Goal: Task Accomplishment & Management: Manage account settings

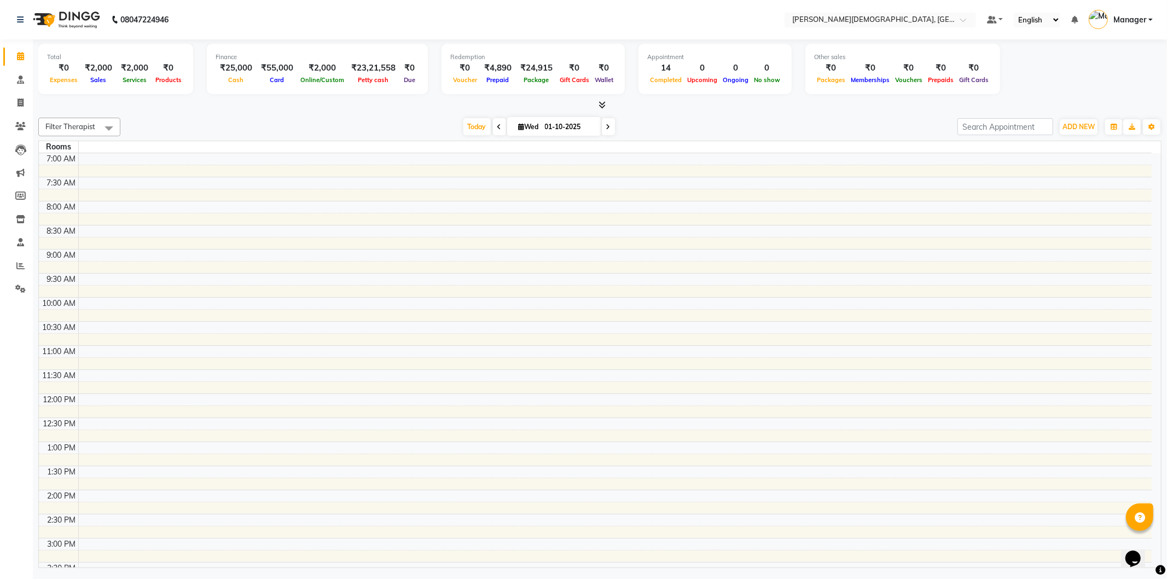
click at [497, 124] on icon at bounding box center [499, 127] width 4 height 7
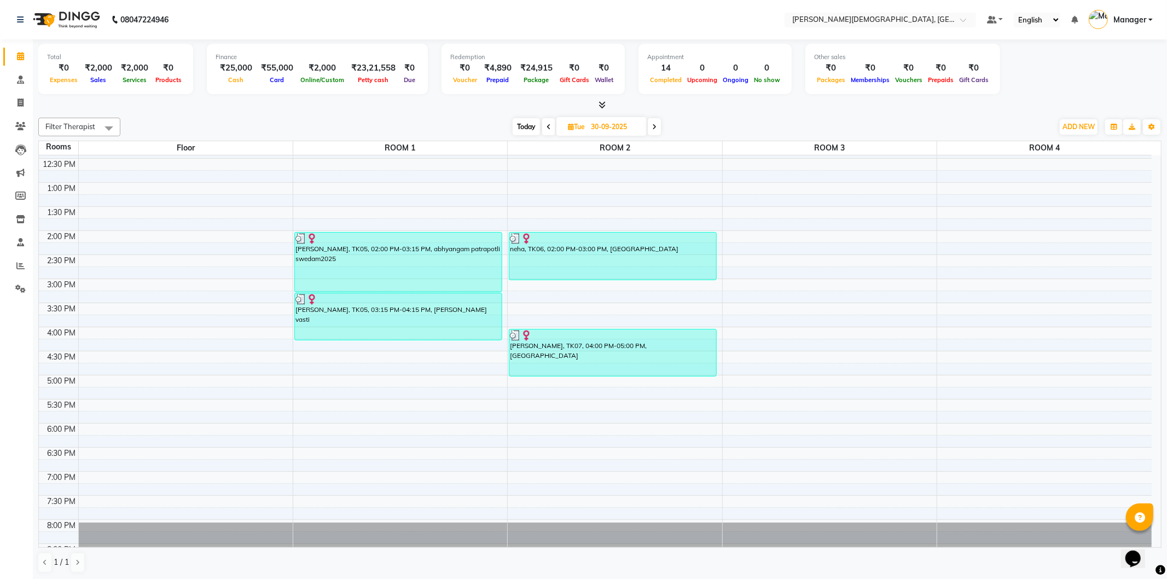
click at [657, 130] on span at bounding box center [654, 126] width 13 height 17
type input "01-10-2025"
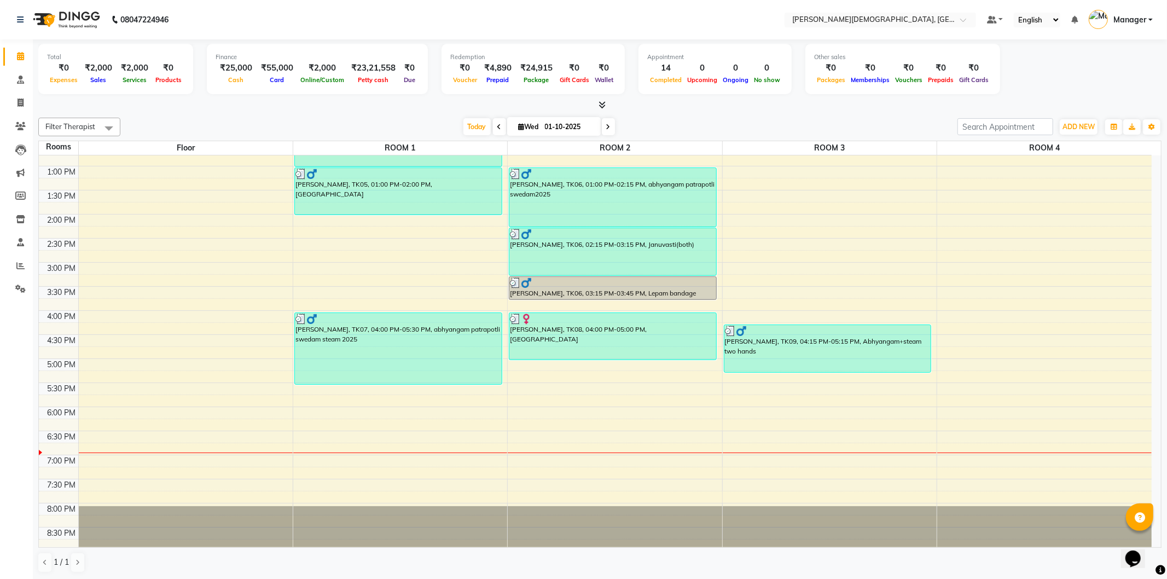
scroll to position [285, 0]
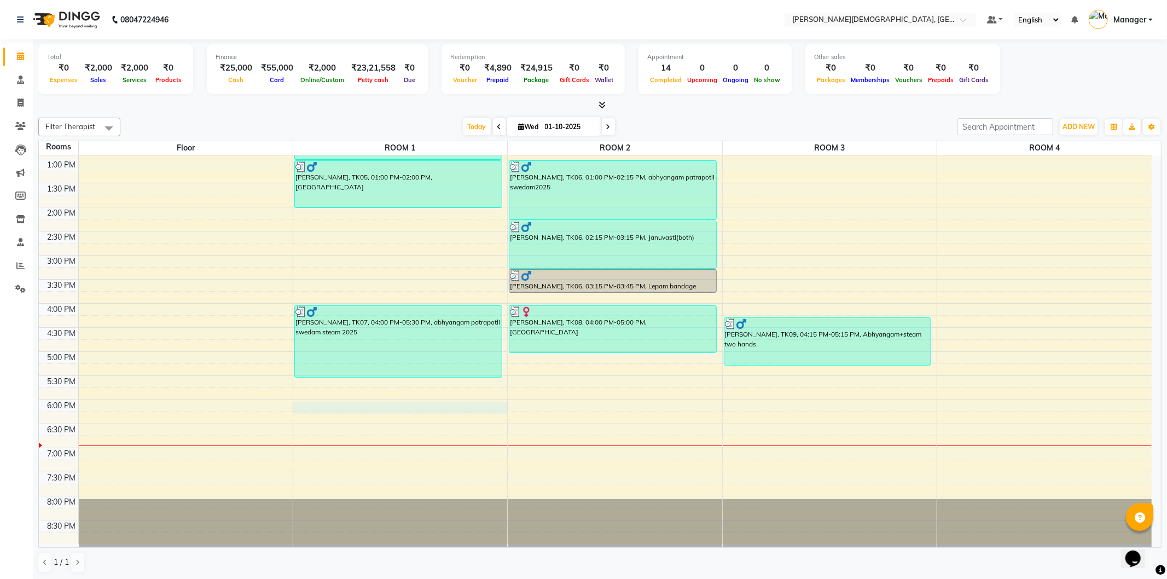
click at [418, 411] on div "7:00 AM 7:30 AM 8:00 AM 8:30 AM 9:00 AM 9:30 AM 10:00 AM 10:30 AM 11:00 AM 11:3…" at bounding box center [595, 207] width 1113 height 674
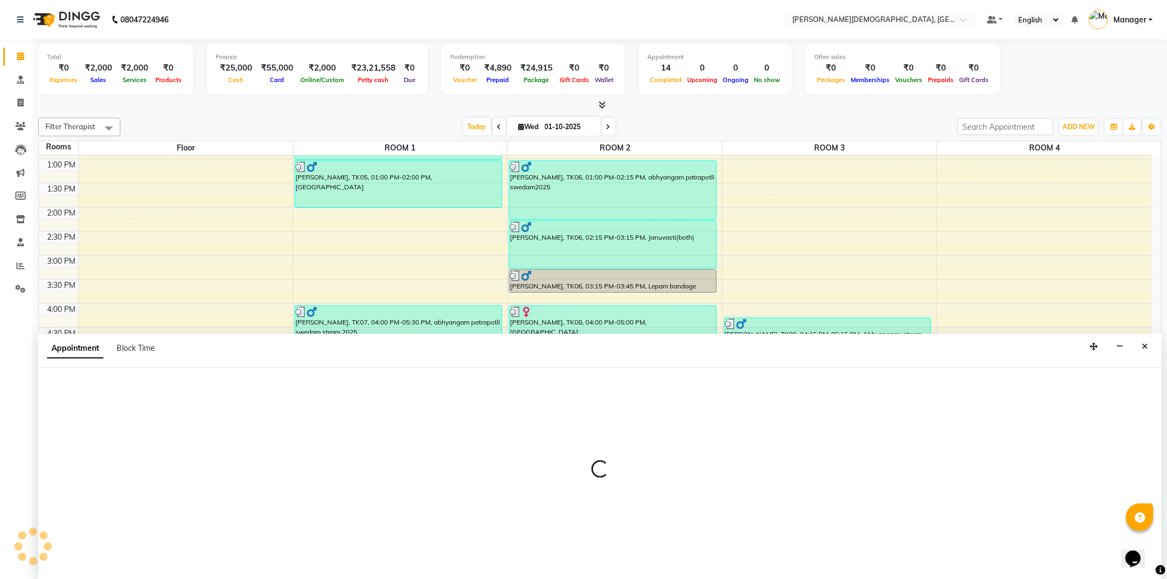
select select "1080"
select select "tentative"
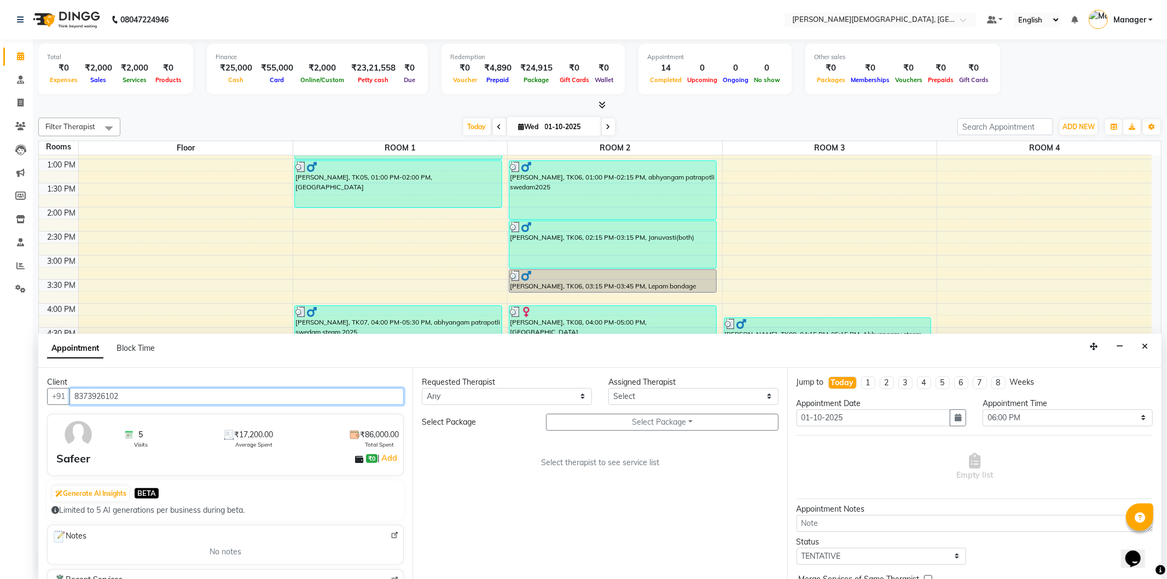
type input "8373926102"
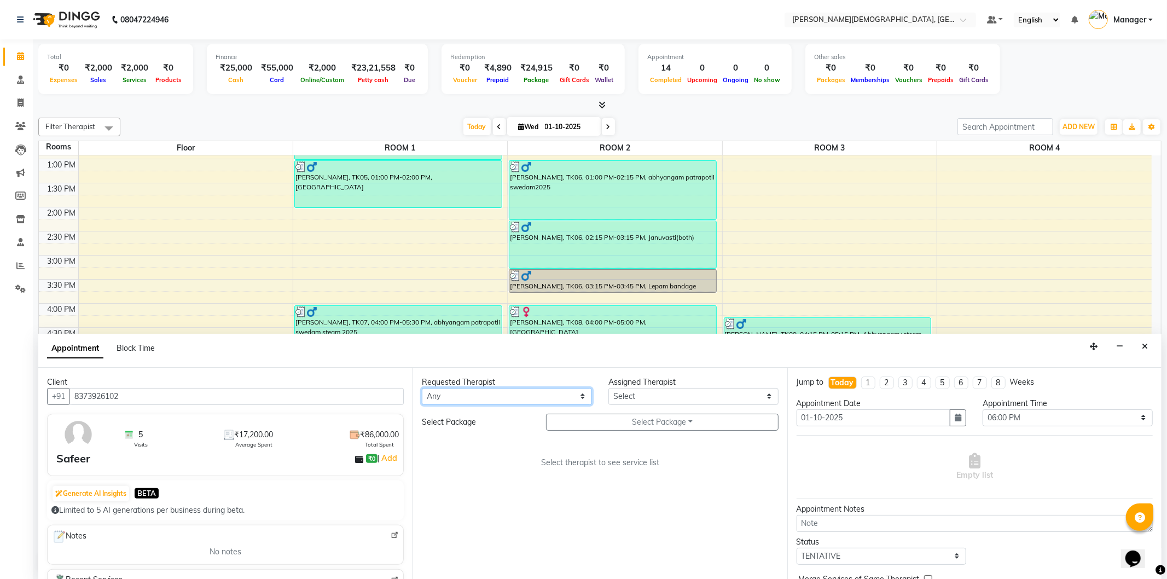
click at [573, 399] on select "Any [PERSON_NAME] [PERSON_NAME] [PERSON_NAME] [PERSON_NAME] [PERSON_NAME] [PERS…" at bounding box center [507, 396] width 170 height 17
select select "66654"
click at [422, 388] on select "Any [PERSON_NAME] [PERSON_NAME] [PERSON_NAME] [PERSON_NAME] [PERSON_NAME] [PERS…" at bounding box center [507, 396] width 170 height 17
select select "66654"
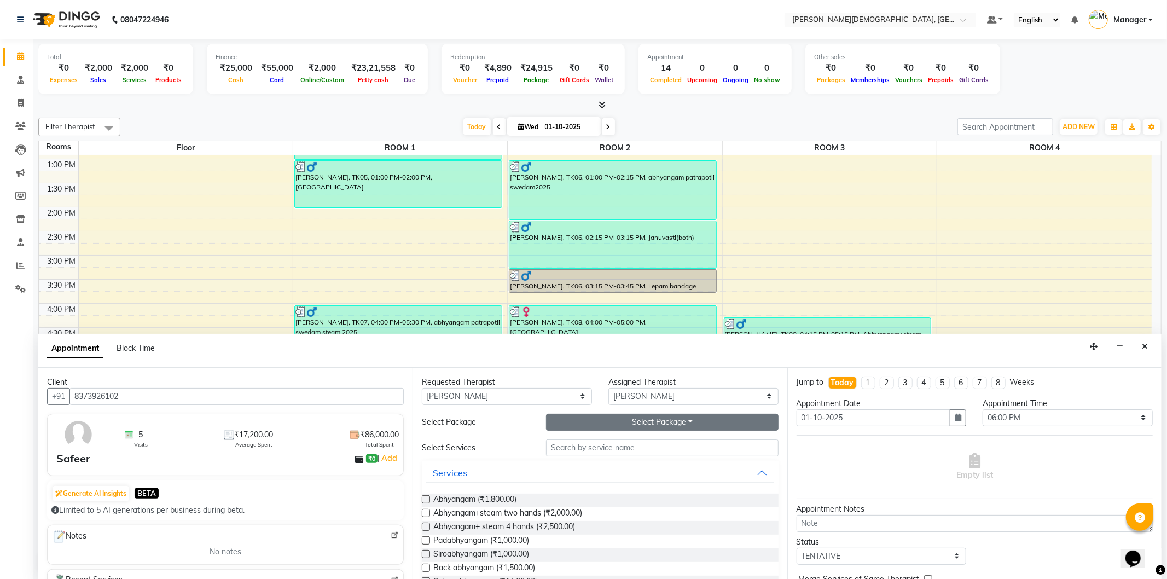
click at [633, 421] on button "Select Package Toggle Dropdown" at bounding box center [662, 422] width 232 height 17
click at [604, 442] on li "Safeer" at bounding box center [590, 445] width 86 height 16
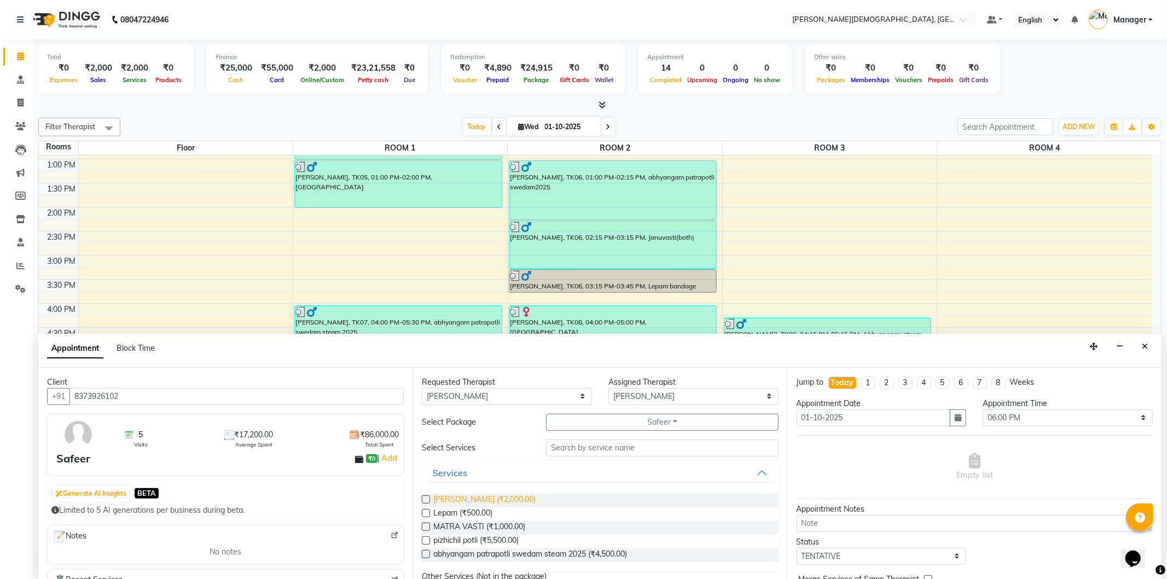
click at [485, 499] on span "[PERSON_NAME] (₹2,000.00)" at bounding box center [484, 501] width 102 height 14
checkbox input "true"
select select "2680"
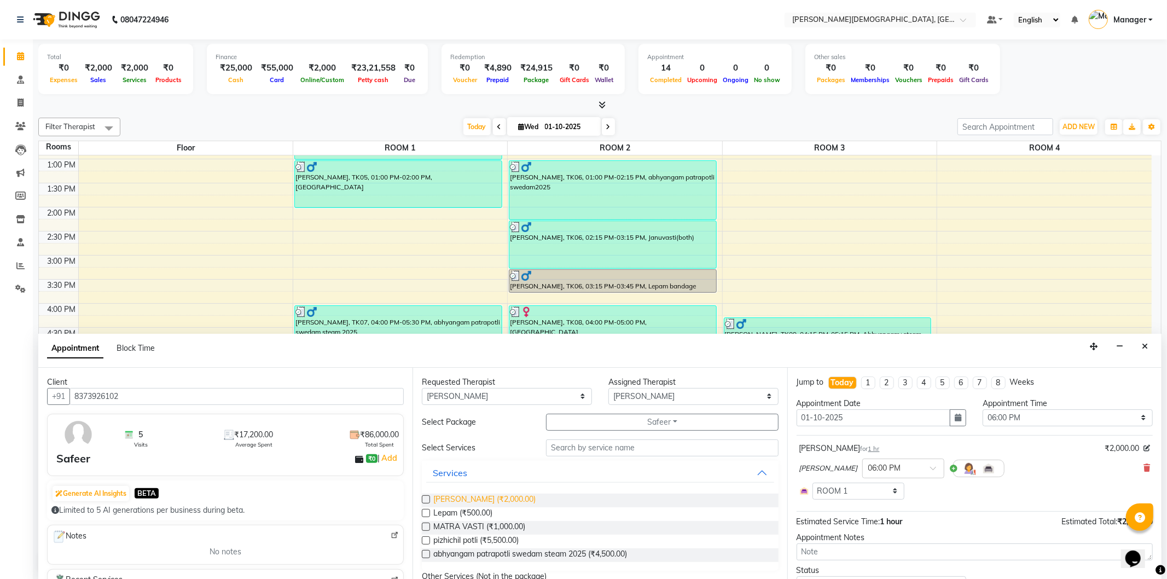
checkbox input "false"
click at [485, 510] on span "Lepam (₹500.00)" at bounding box center [462, 514] width 59 height 14
checkbox input "true"
select select "2680"
checkbox input "false"
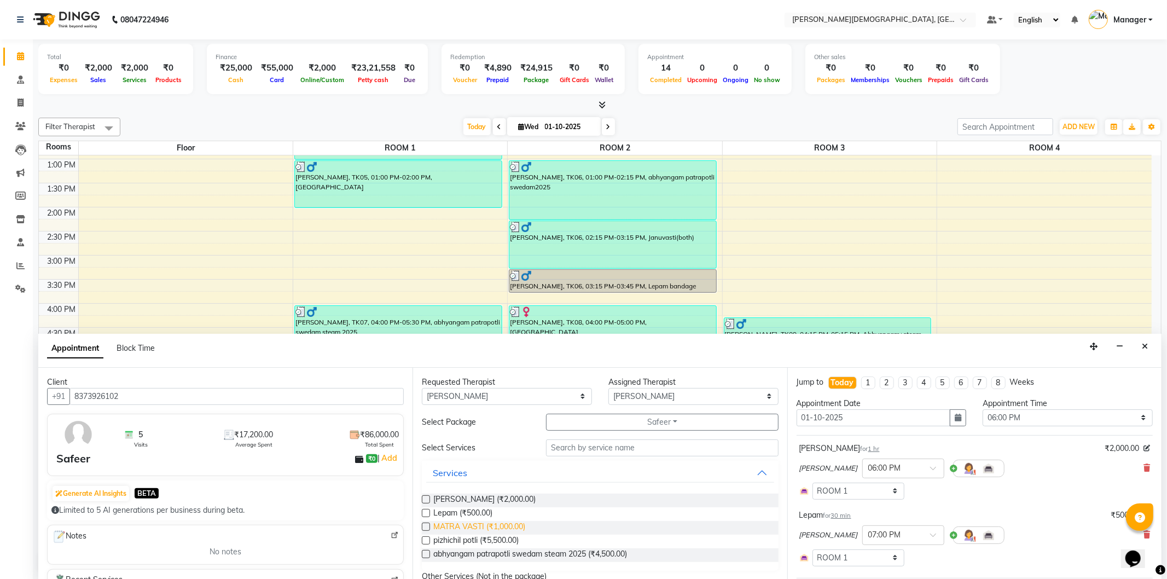
click at [479, 527] on span "MATRA VASTI (₹1,000.00)" at bounding box center [479, 528] width 92 height 14
checkbox input "true"
select select "2680"
checkbox input "false"
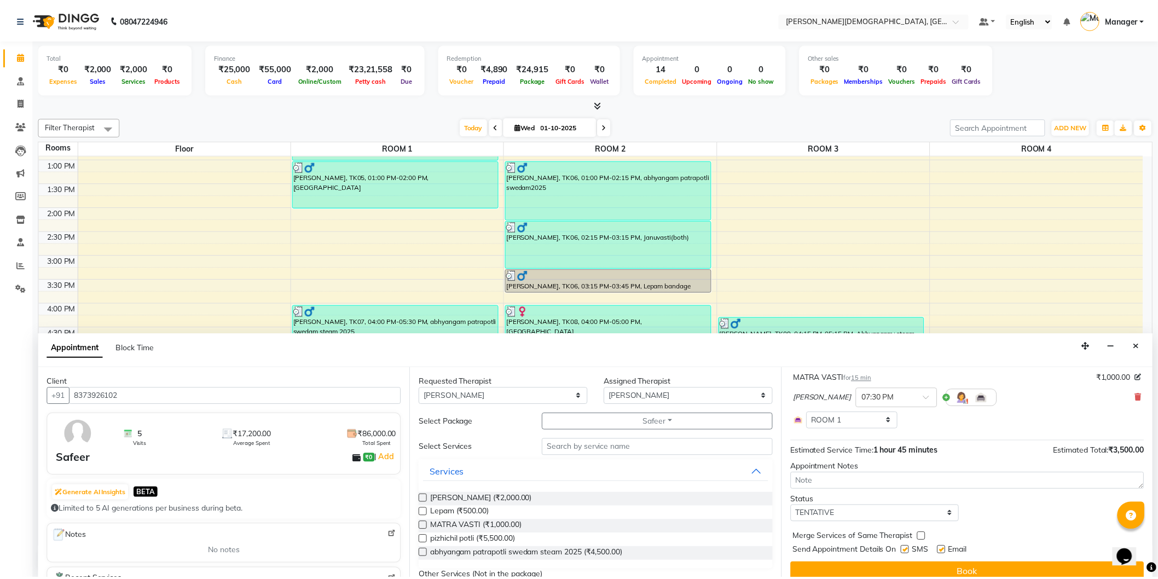
scroll to position [216, 0]
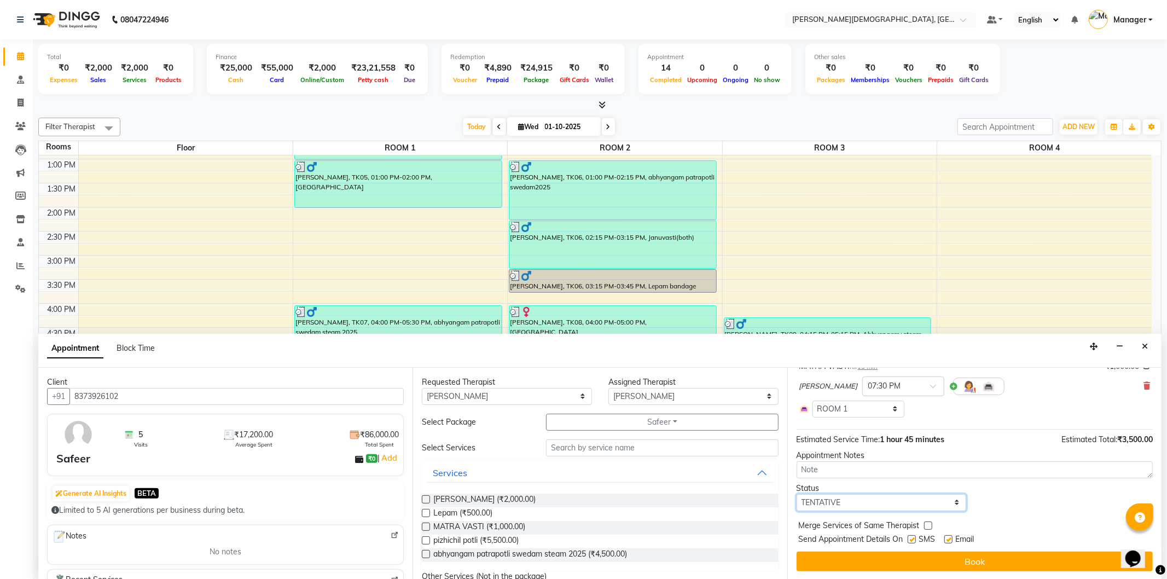
click at [860, 503] on select "Select TENTATIVE CONFIRM CHECK-IN UPCOMING" at bounding box center [882, 502] width 170 height 17
select select "confirm booking"
click at [797, 494] on select "Select TENTATIVE CONFIRM CHECK-IN UPCOMING" at bounding box center [882, 502] width 170 height 17
click at [914, 538] on label at bounding box center [912, 539] width 8 height 8
click at [914, 538] on input "checkbox" at bounding box center [911, 540] width 7 height 7
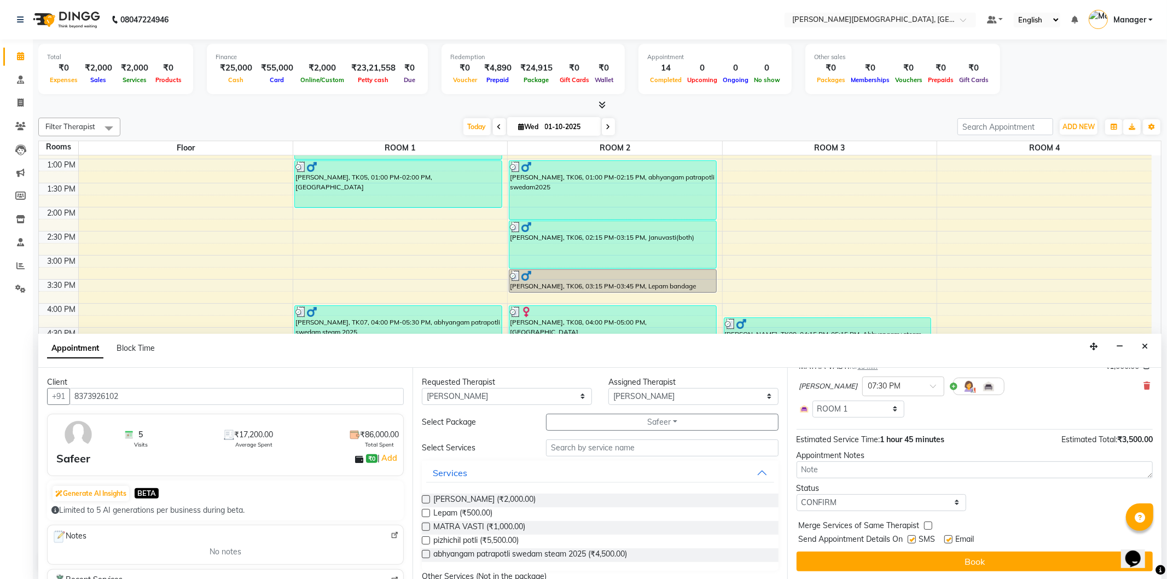
checkbox input "false"
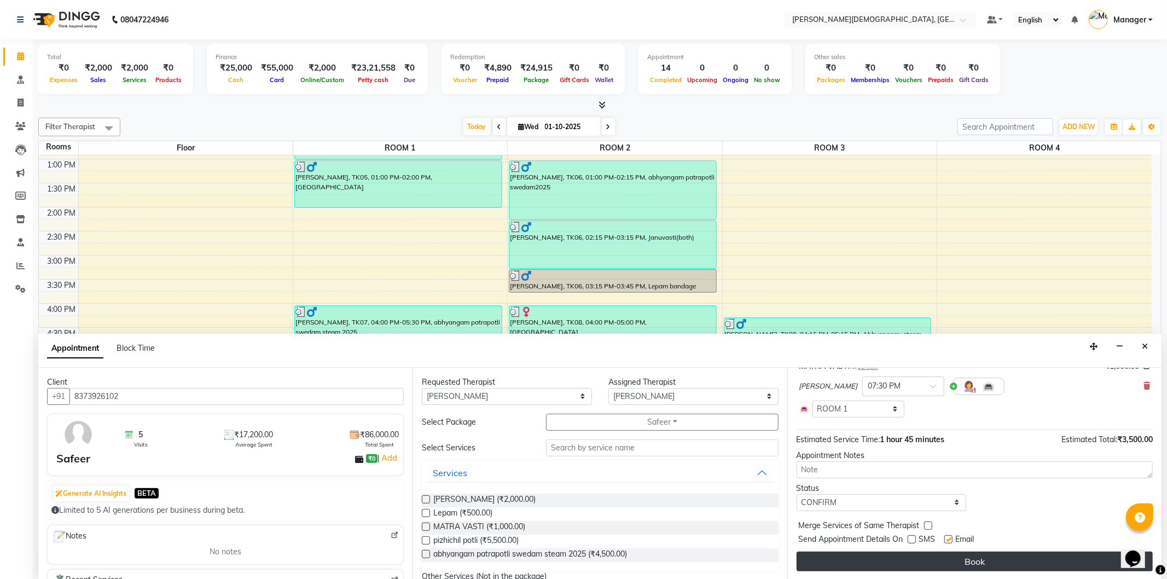
click at [909, 557] on button "Book" at bounding box center [975, 561] width 356 height 20
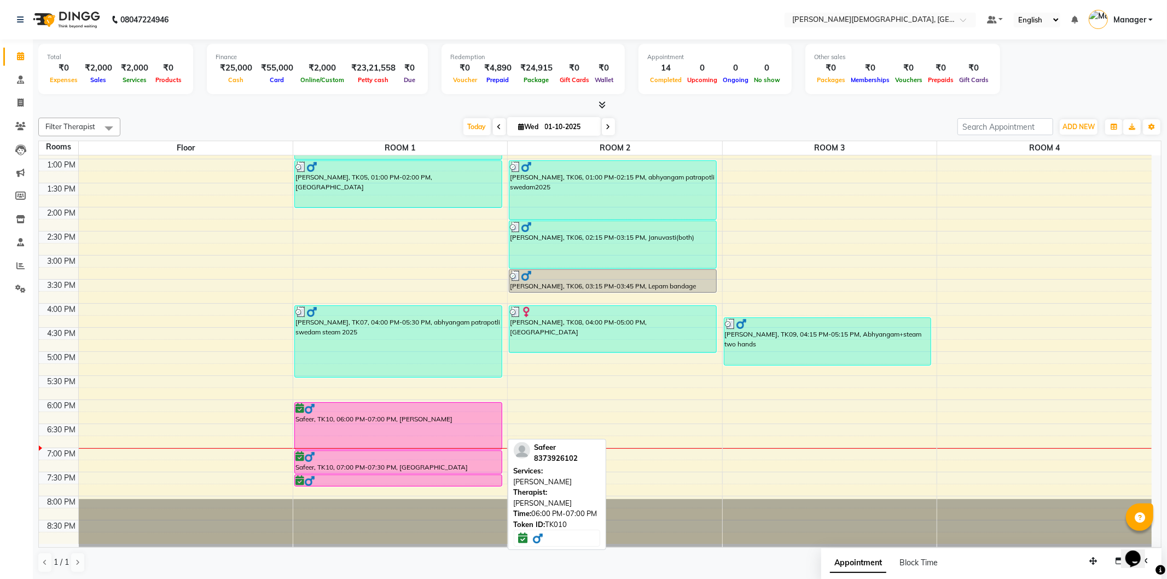
click at [436, 423] on div "Safeer, TK10, 06:00 PM-07:00 PM, [PERSON_NAME]" at bounding box center [398, 426] width 207 height 47
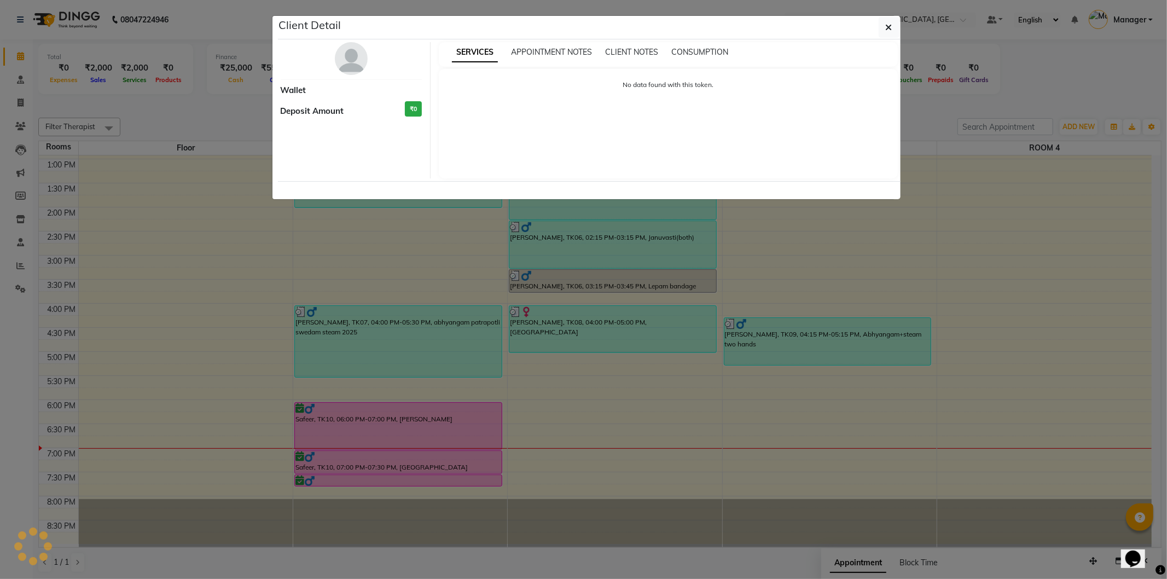
select select "6"
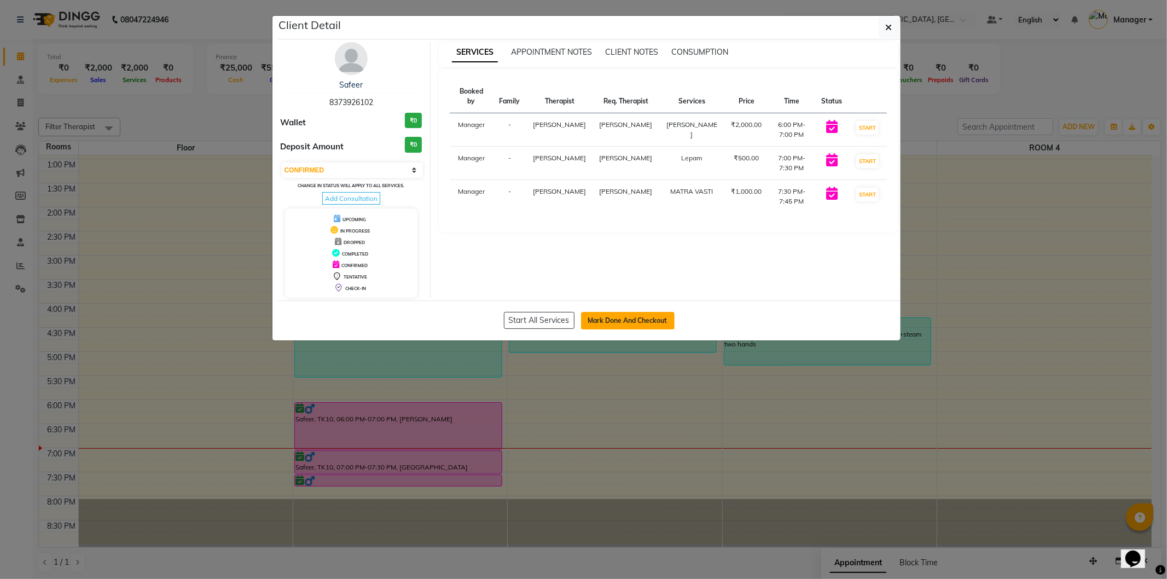
click at [603, 319] on button "Mark Done And Checkout" at bounding box center [628, 321] width 94 height 18
select select "5573"
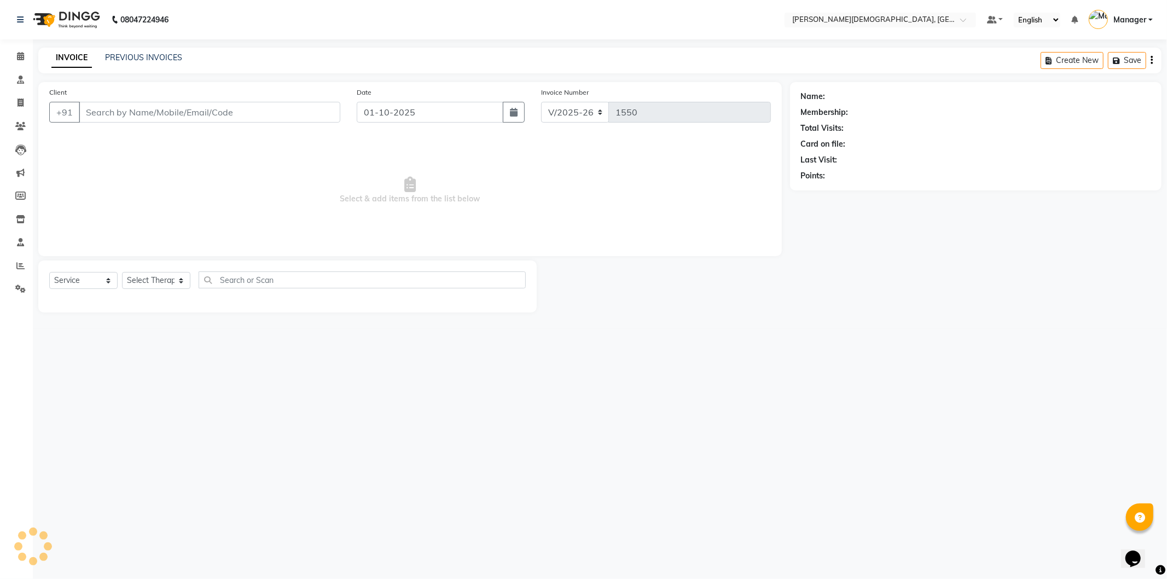
select select "membership"
type input "8373926102"
select select "39593"
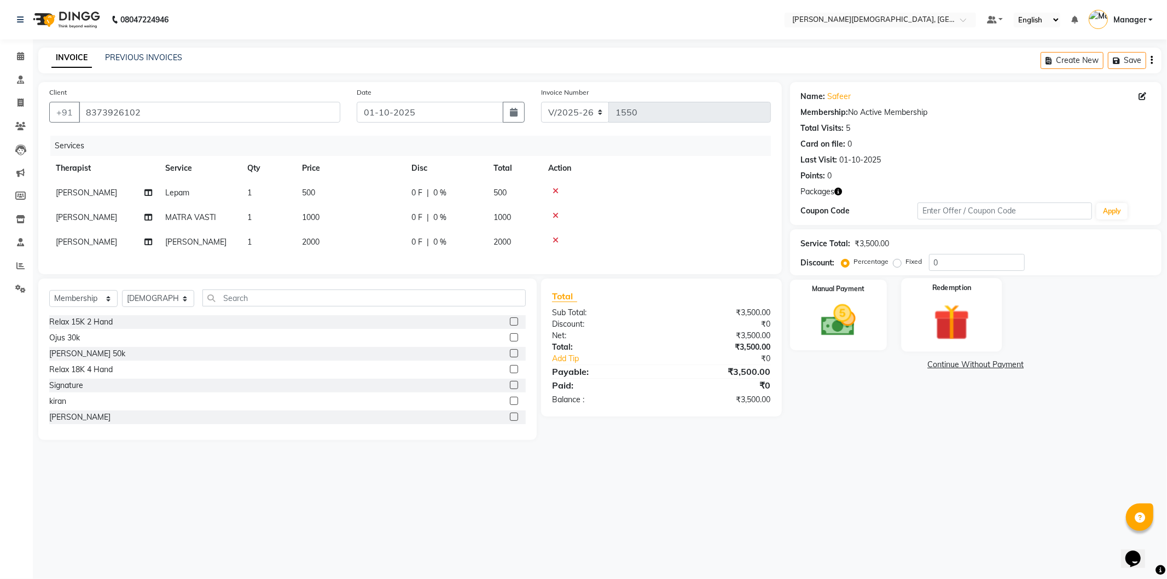
click at [939, 323] on img at bounding box center [951, 322] width 59 height 45
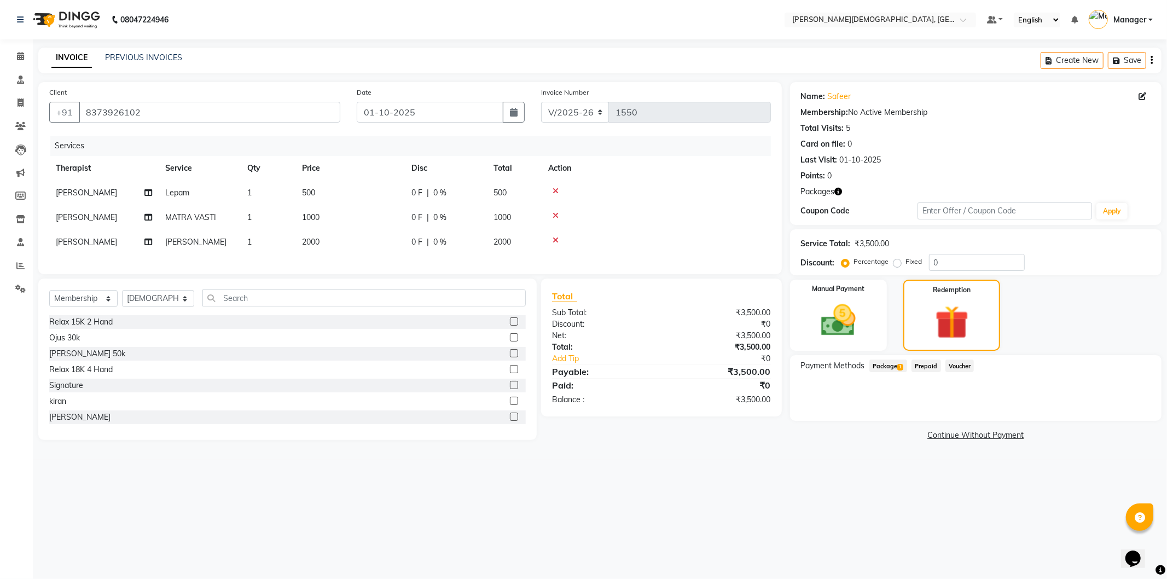
click at [886, 368] on span "Package 1" at bounding box center [888, 365] width 38 height 13
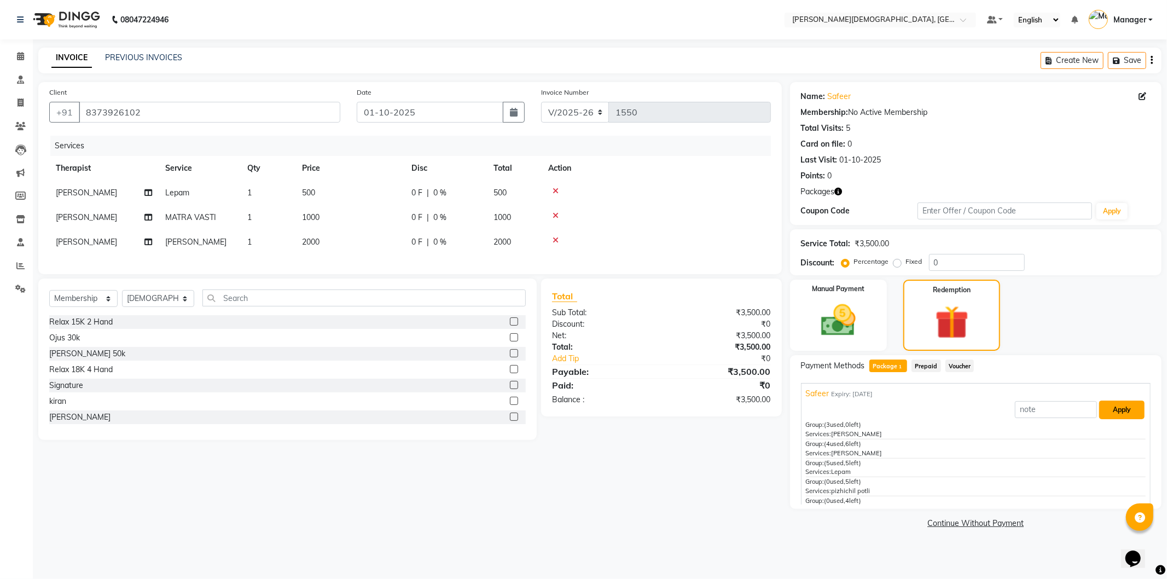
click at [1104, 416] on button "Apply" at bounding box center [1121, 409] width 45 height 19
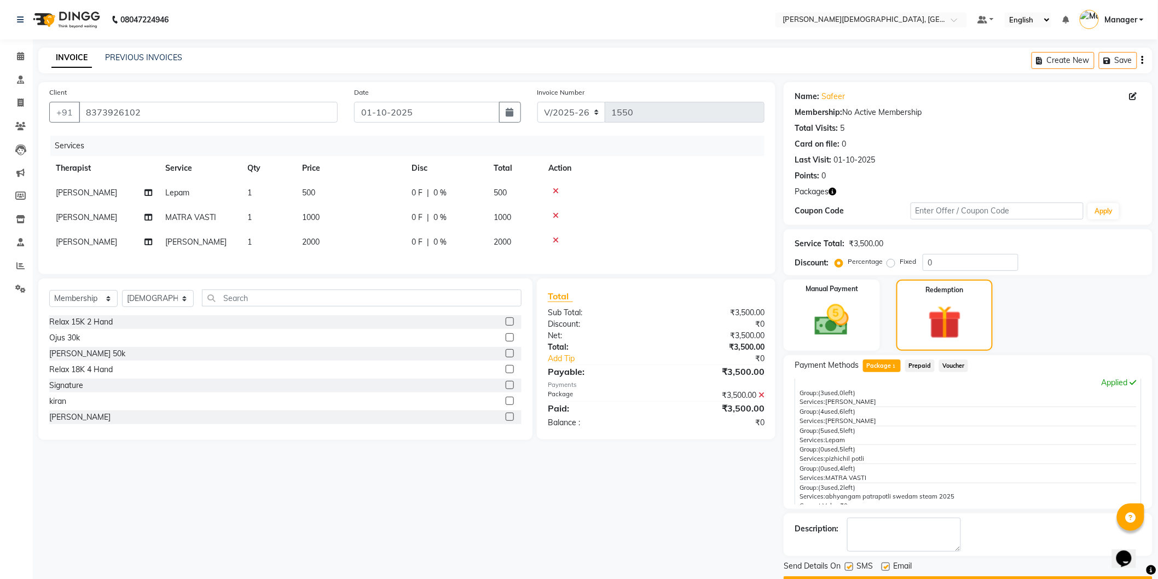
scroll to position [34, 0]
click at [851, 565] on label at bounding box center [849, 566] width 8 height 8
click at [851, 565] on input "checkbox" at bounding box center [848, 567] width 7 height 7
checkbox input "false"
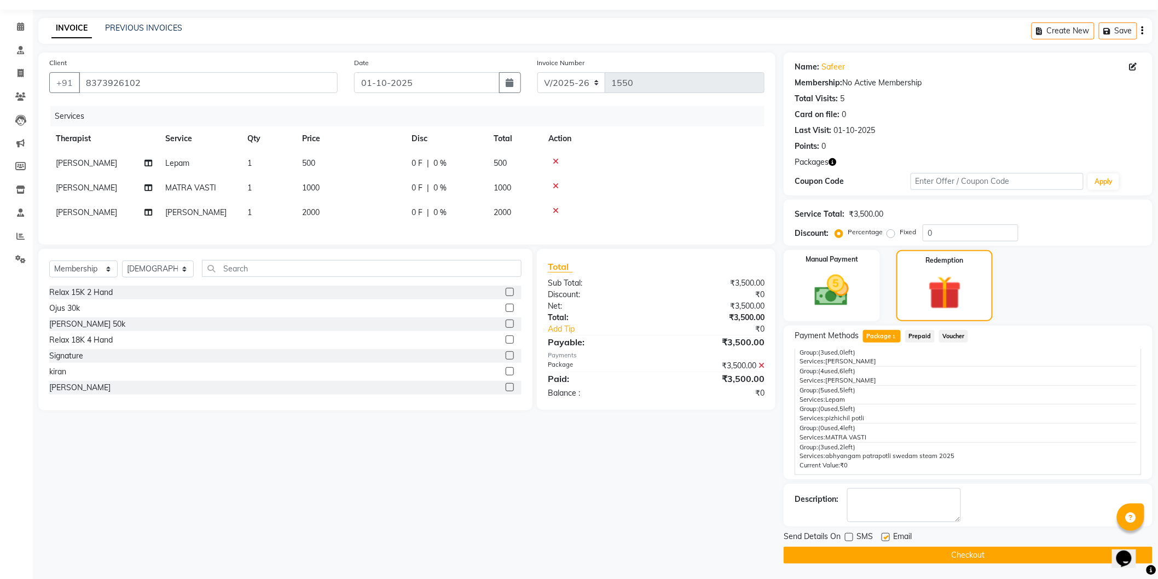
click at [938, 550] on button "Checkout" at bounding box center [967, 555] width 369 height 17
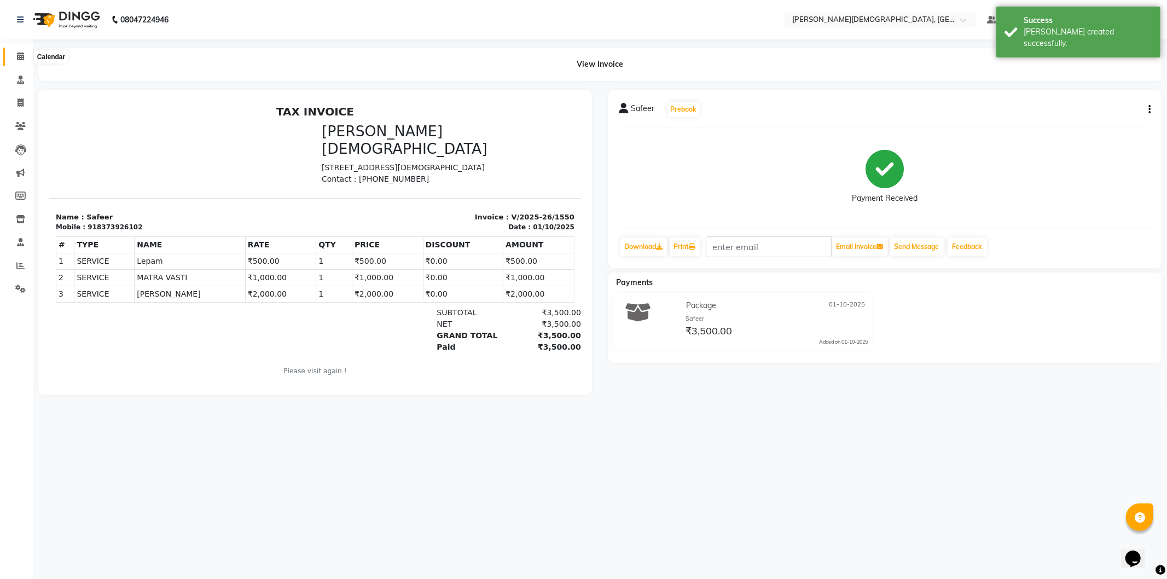
click at [18, 59] on icon at bounding box center [20, 56] width 7 height 8
